Goal: Information Seeking & Learning: Learn about a topic

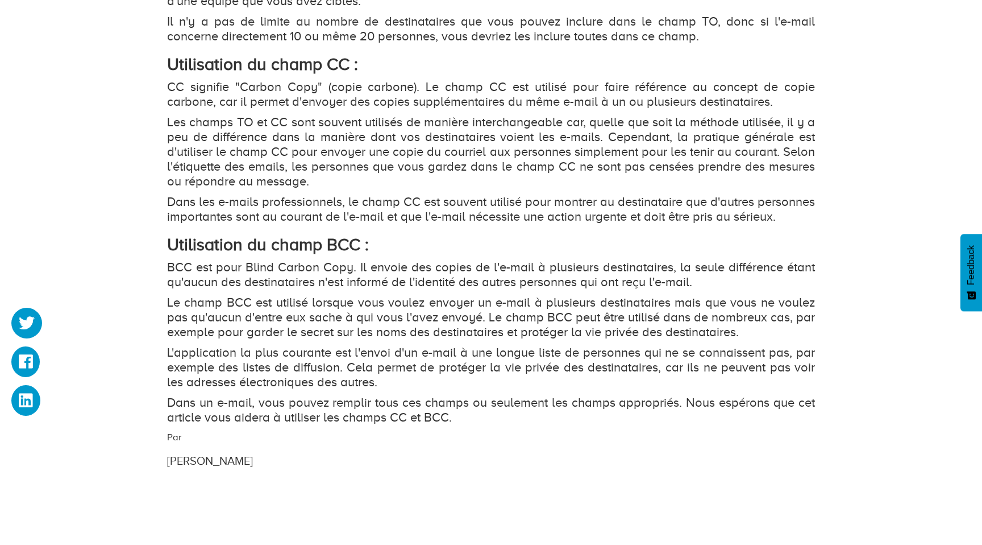
scroll to position [1285, 0]
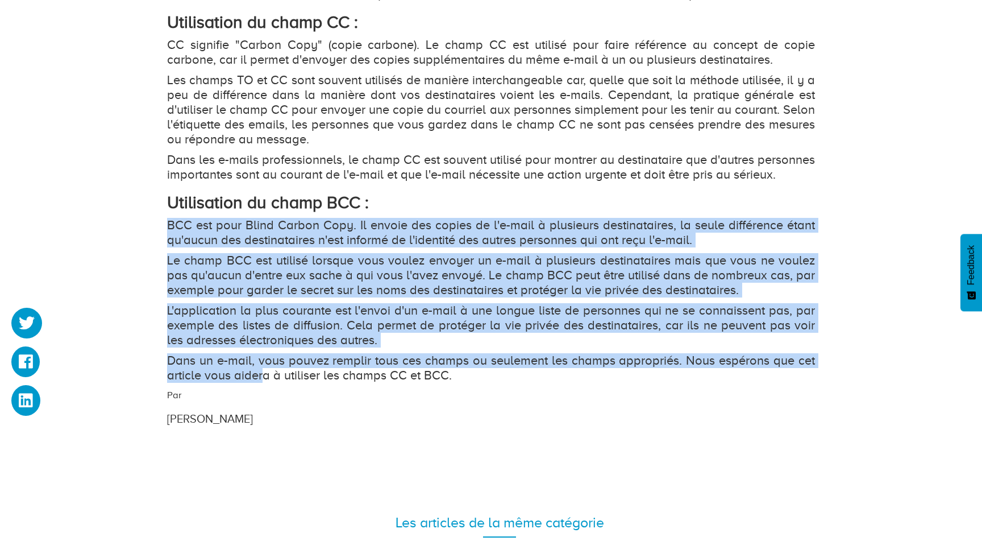
drag, startPoint x: 168, startPoint y: 236, endPoint x: 264, endPoint y: 387, distance: 179.0
click at [264, 383] on p "Dans un e-mail, vous pouvez remplir tous ces champs ou seulement les champs app…" at bounding box center [491, 368] width 648 height 30
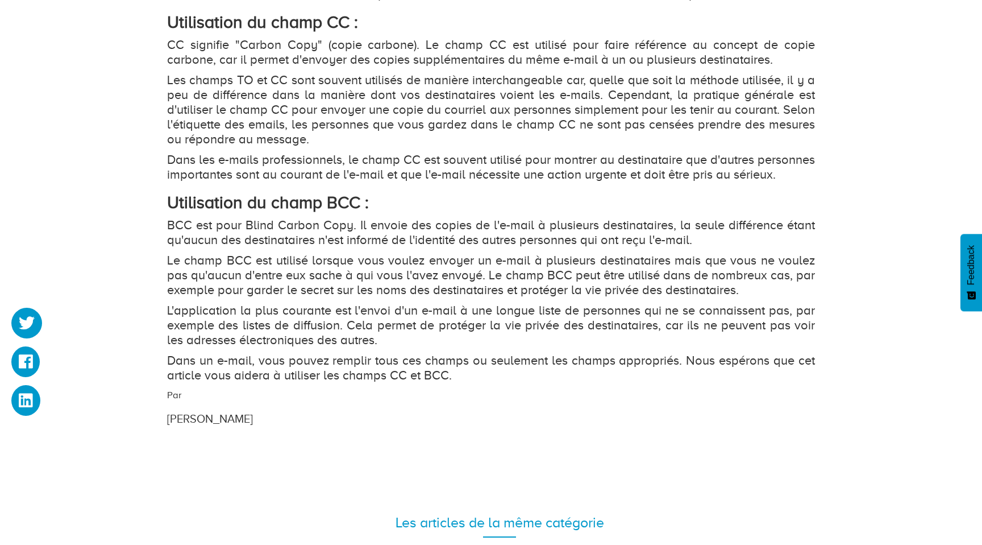
drag, startPoint x: 234, startPoint y: 414, endPoint x: 222, endPoint y: 280, distance: 134.7
click at [222, 280] on p "Le champ BCC est utilisé lorsque vous voulez envoyer un e-mail à plusieurs dest…" at bounding box center [491, 275] width 648 height 44
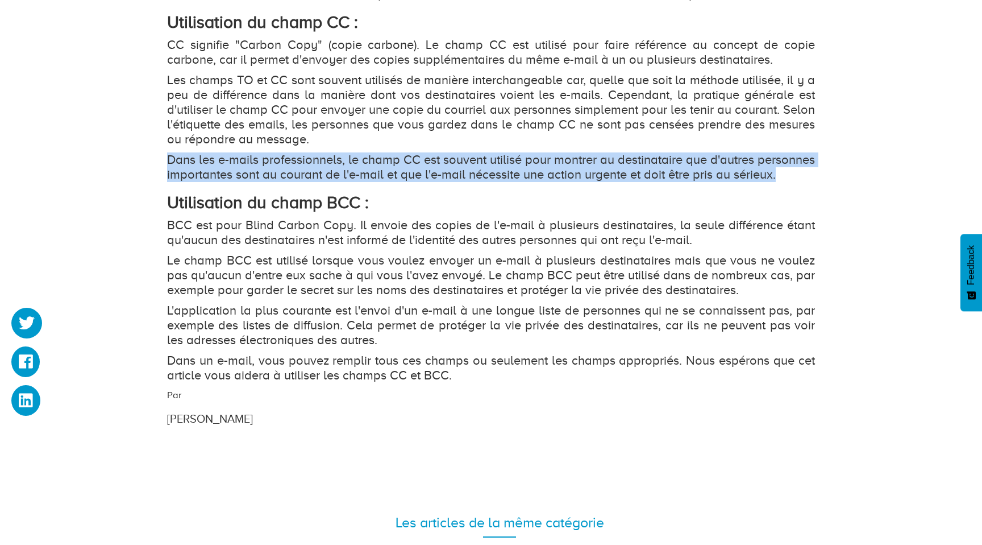
drag, startPoint x: 355, startPoint y: 151, endPoint x: 368, endPoint y: 195, distance: 46.1
click at [368, 182] on p "Dans les e-mails professionnels, le champ CC est souvent utilisé pour montrer a…" at bounding box center [491, 167] width 648 height 30
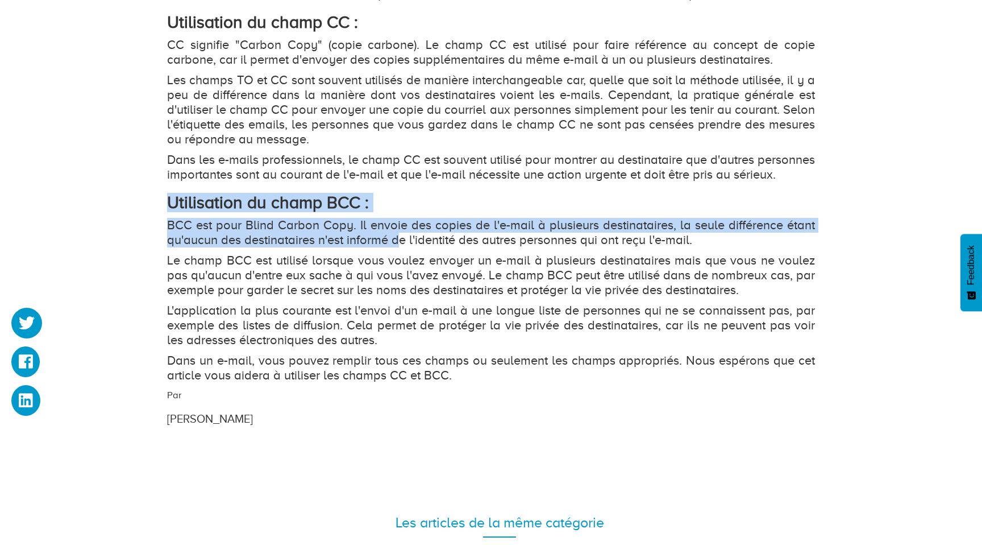
drag, startPoint x: 359, startPoint y: 194, endPoint x: 397, endPoint y: 262, distance: 77.6
click at [397, 247] on p "BCC est pour Blind Carbon Copy. Il envoie des copies de l'e-mail à plusieurs de…" at bounding box center [491, 233] width 648 height 30
